Goal: Find specific page/section: Find specific page/section

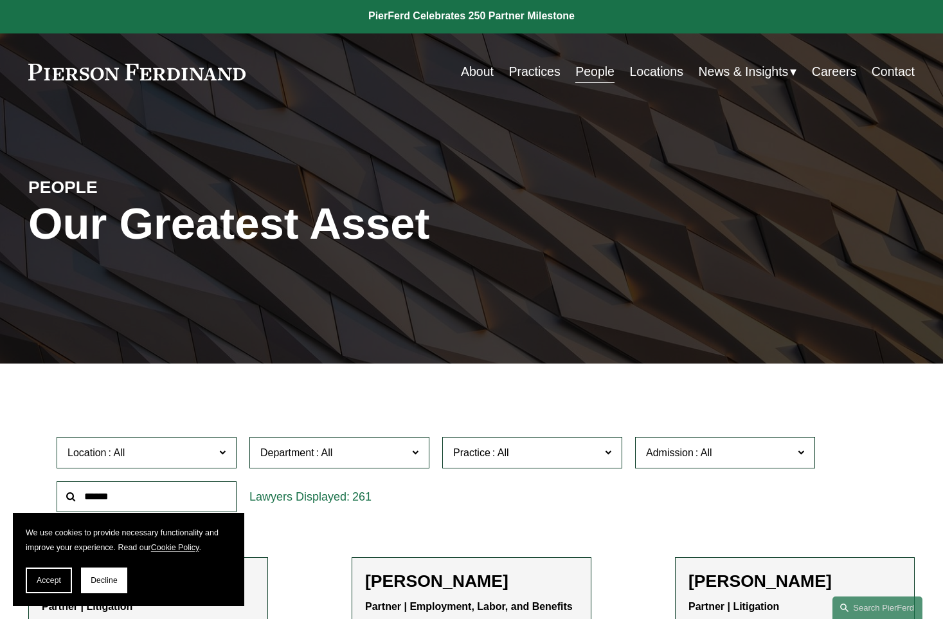
scroll to position [193, 0]
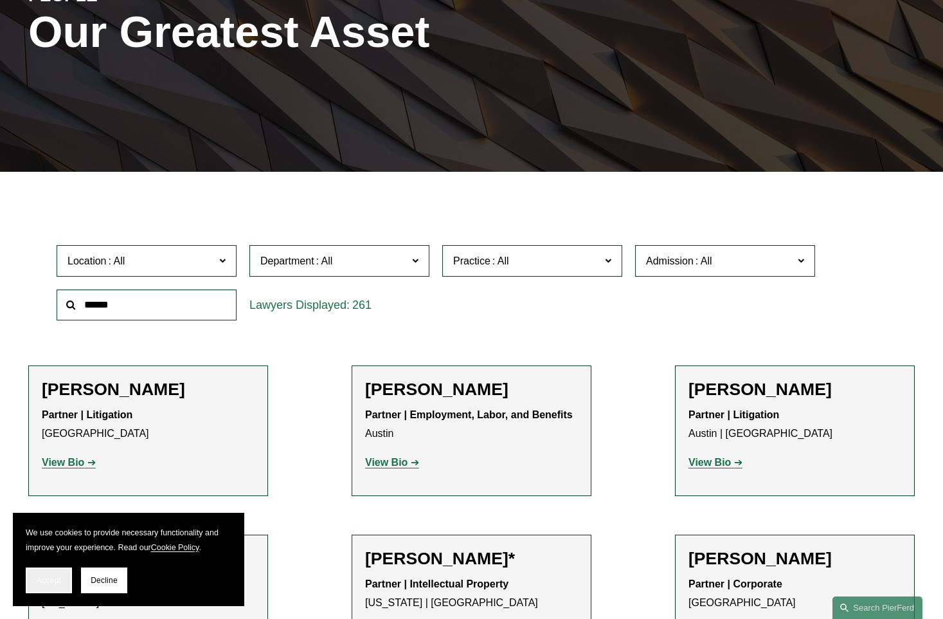
click at [42, 572] on button "Accept" at bounding box center [49, 580] width 46 height 26
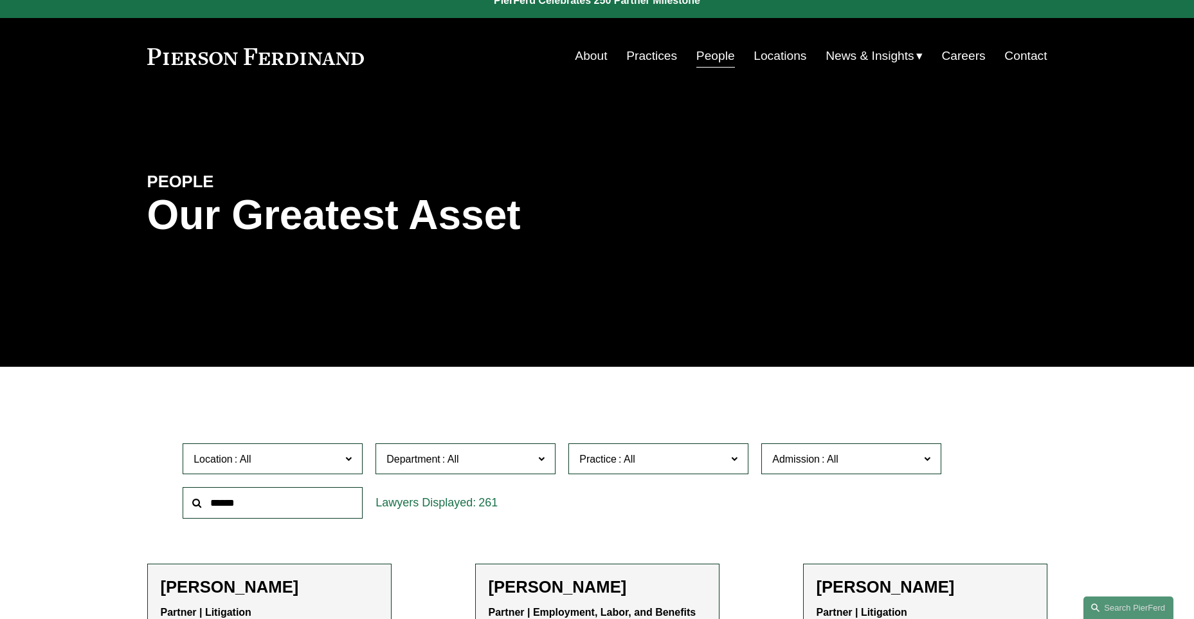
scroll to position [0, 0]
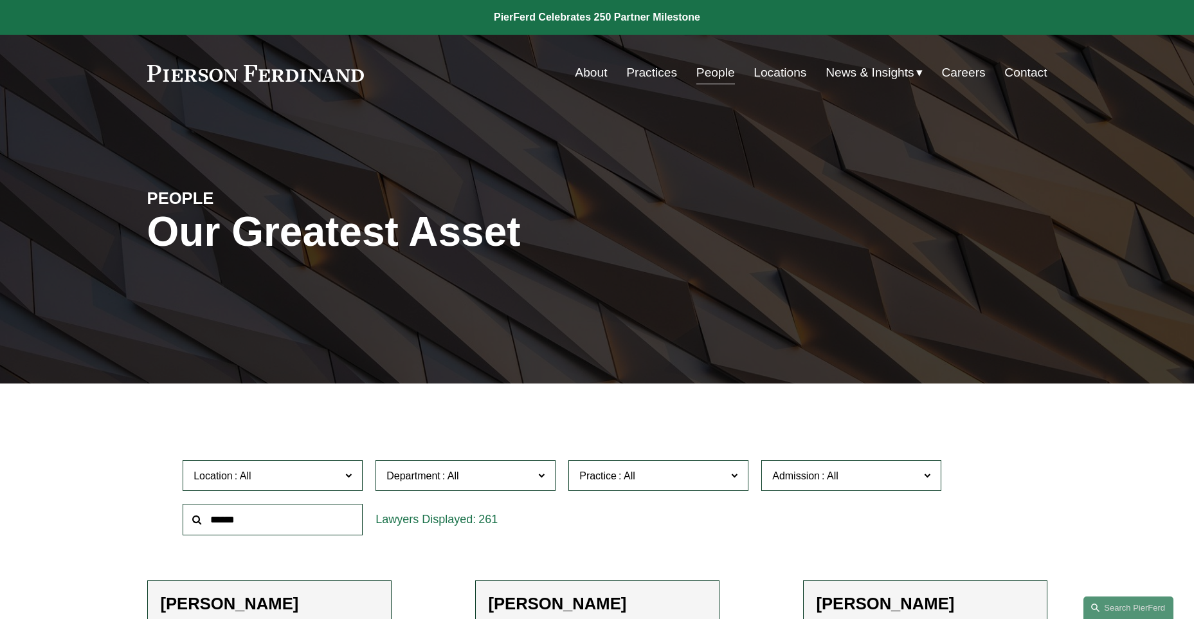
click at [483, 486] on label "Department" at bounding box center [465, 476] width 180 height 32
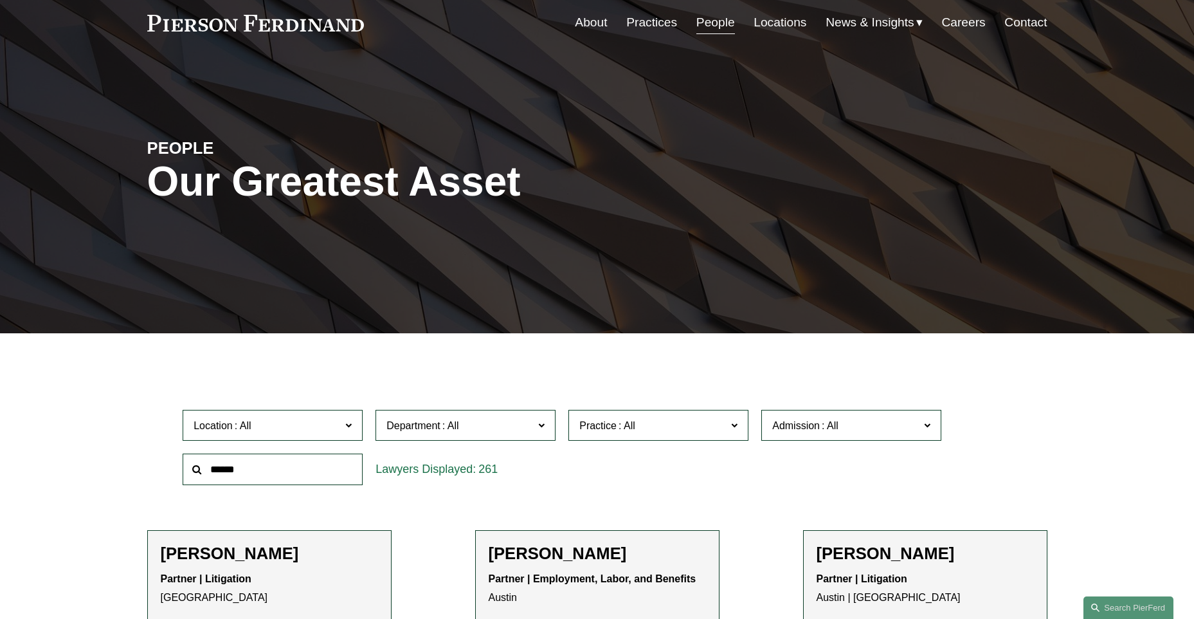
scroll to position [64, 0]
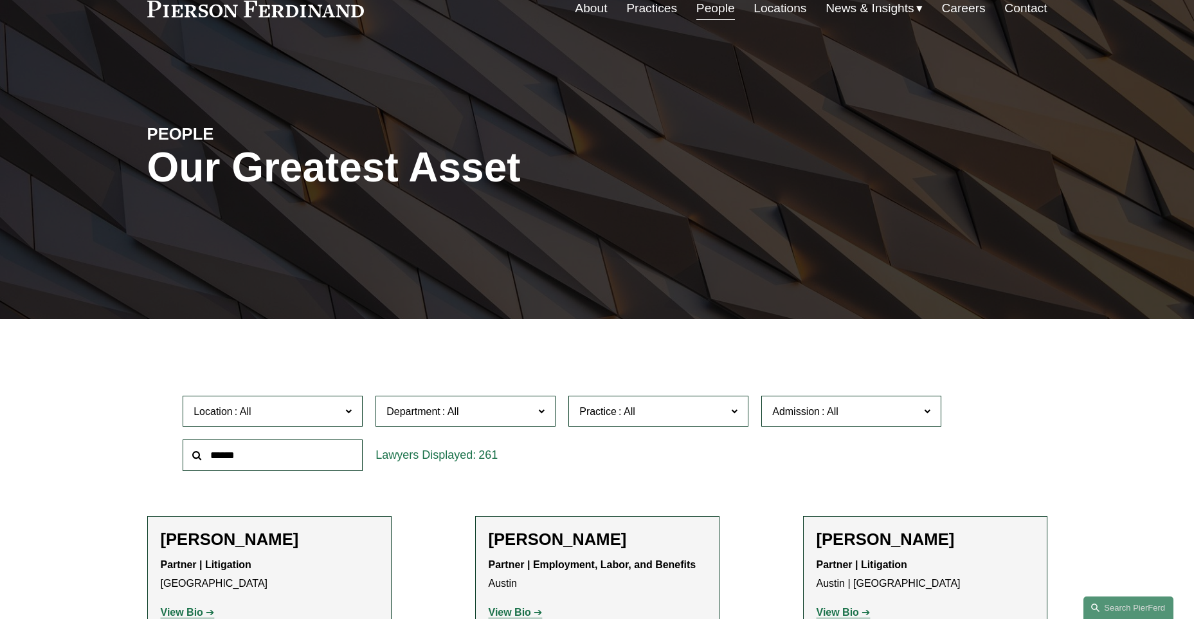
click at [509, 416] on span "Department" at bounding box center [459, 410] width 147 height 17
click at [268, 404] on span "Location" at bounding box center [267, 410] width 147 height 17
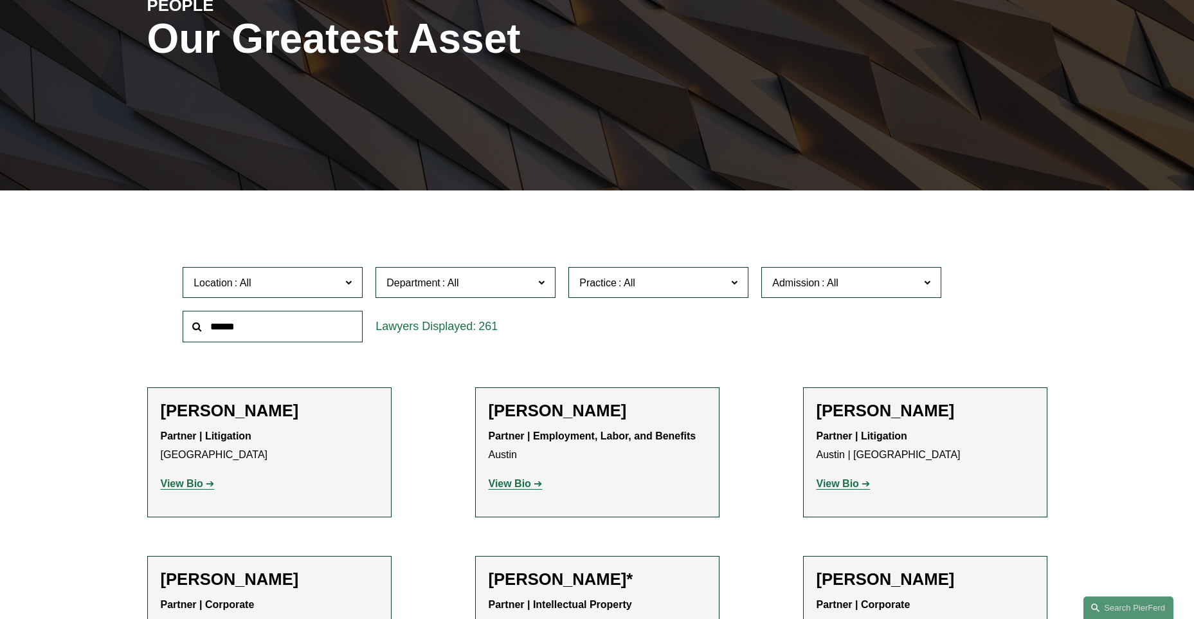
scroll to position [0, 0]
click at [311, 291] on span "Location" at bounding box center [267, 282] width 147 height 17
click at [681, 291] on span "Practice" at bounding box center [652, 282] width 147 height 17
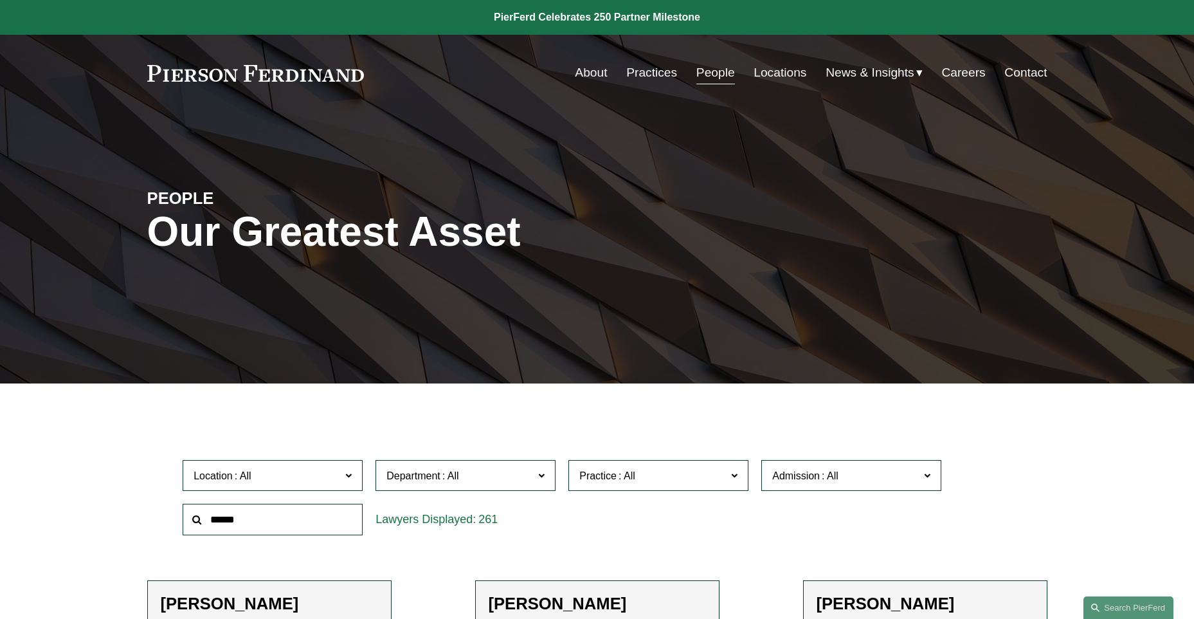
click at [718, 467] on span "Practice" at bounding box center [652, 475] width 147 height 17
click at [805, 465] on label "Admission" at bounding box center [851, 476] width 180 height 32
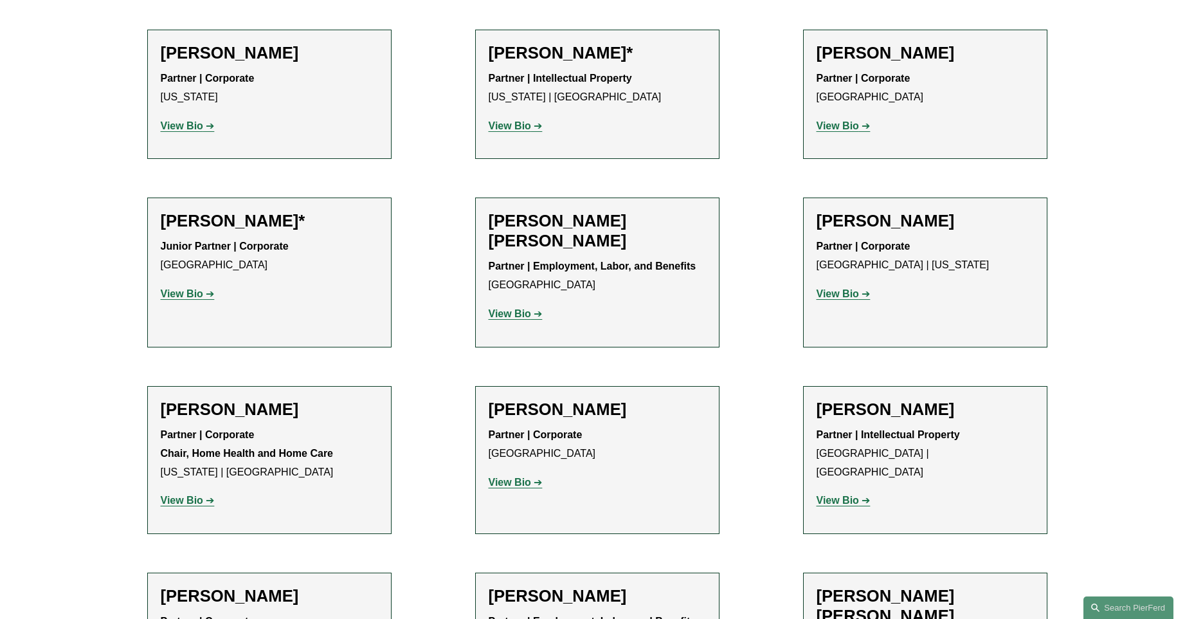
scroll to position [772, 0]
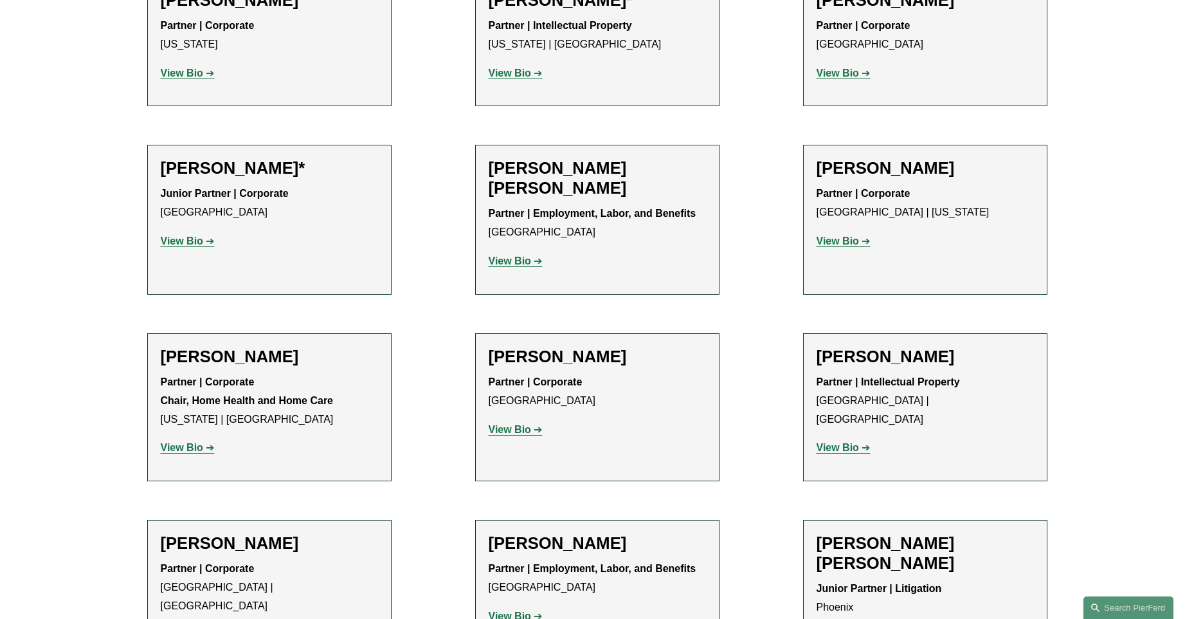
click at [842, 442] on strong "View Bio" at bounding box center [838, 447] width 42 height 11
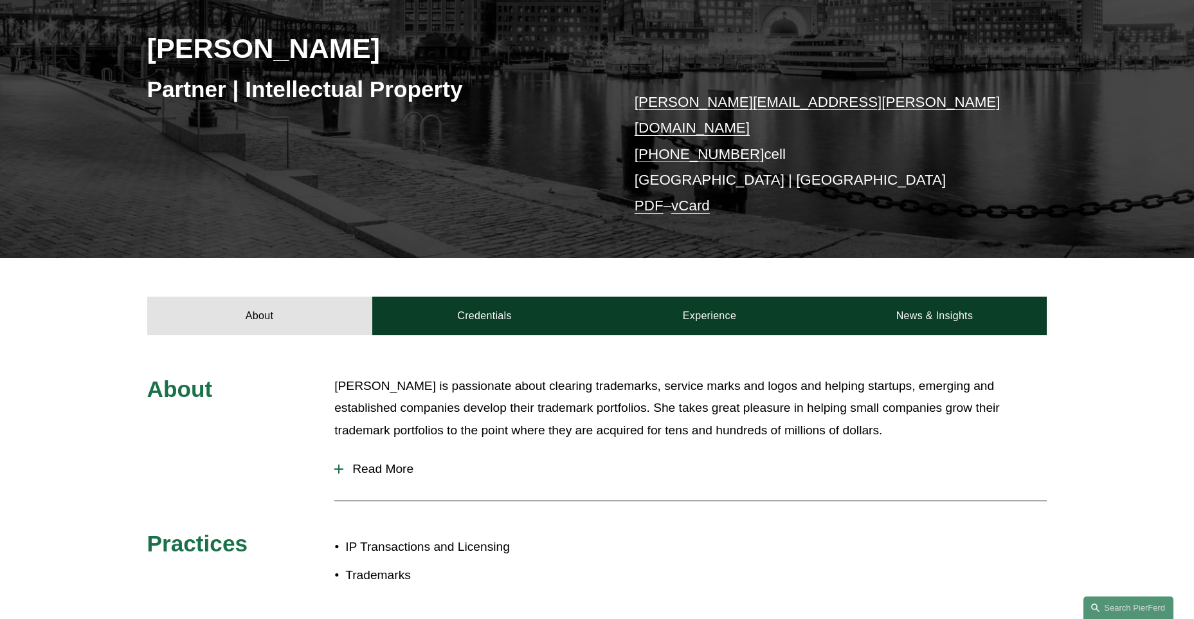
scroll to position [321, 0]
